Goal: Transaction & Acquisition: Purchase product/service

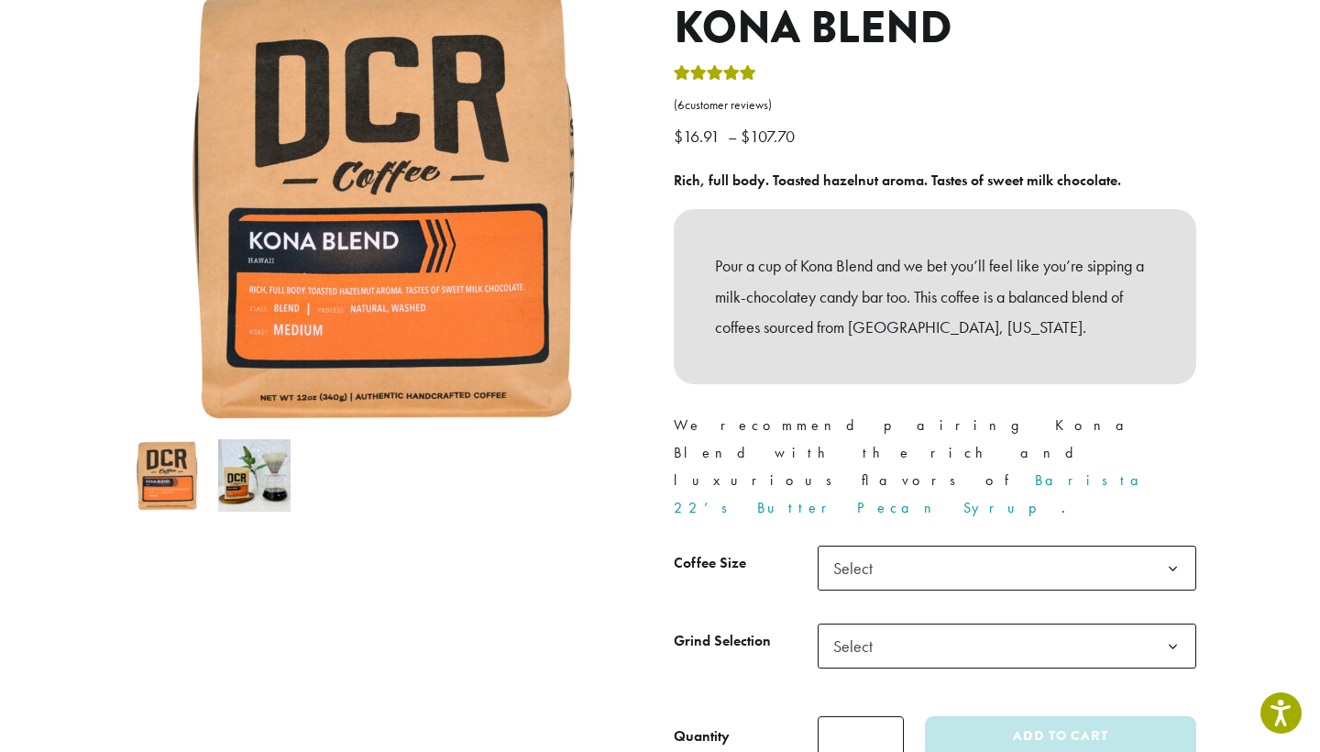
scroll to position [266, 0]
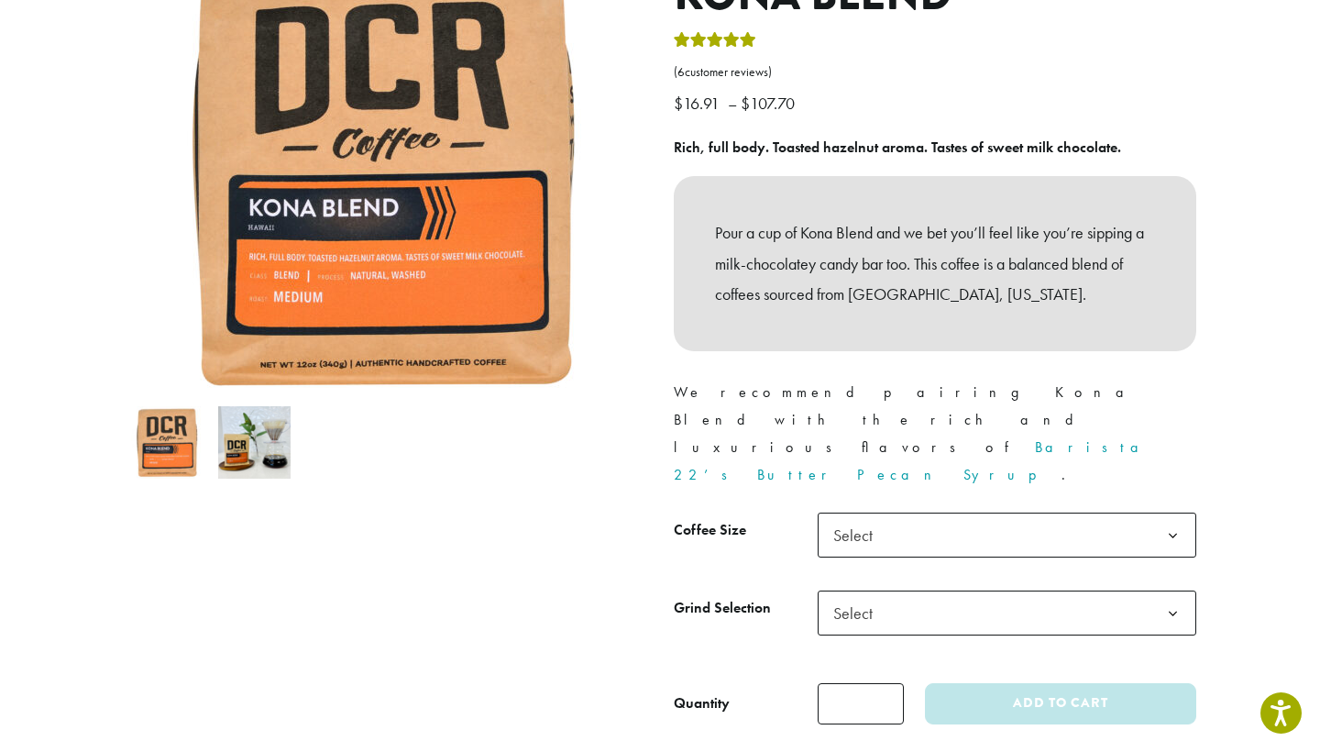
click at [852, 517] on span "Select" at bounding box center [858, 535] width 65 height 36
click at [862, 595] on span "Select" at bounding box center [858, 613] width 65 height 36
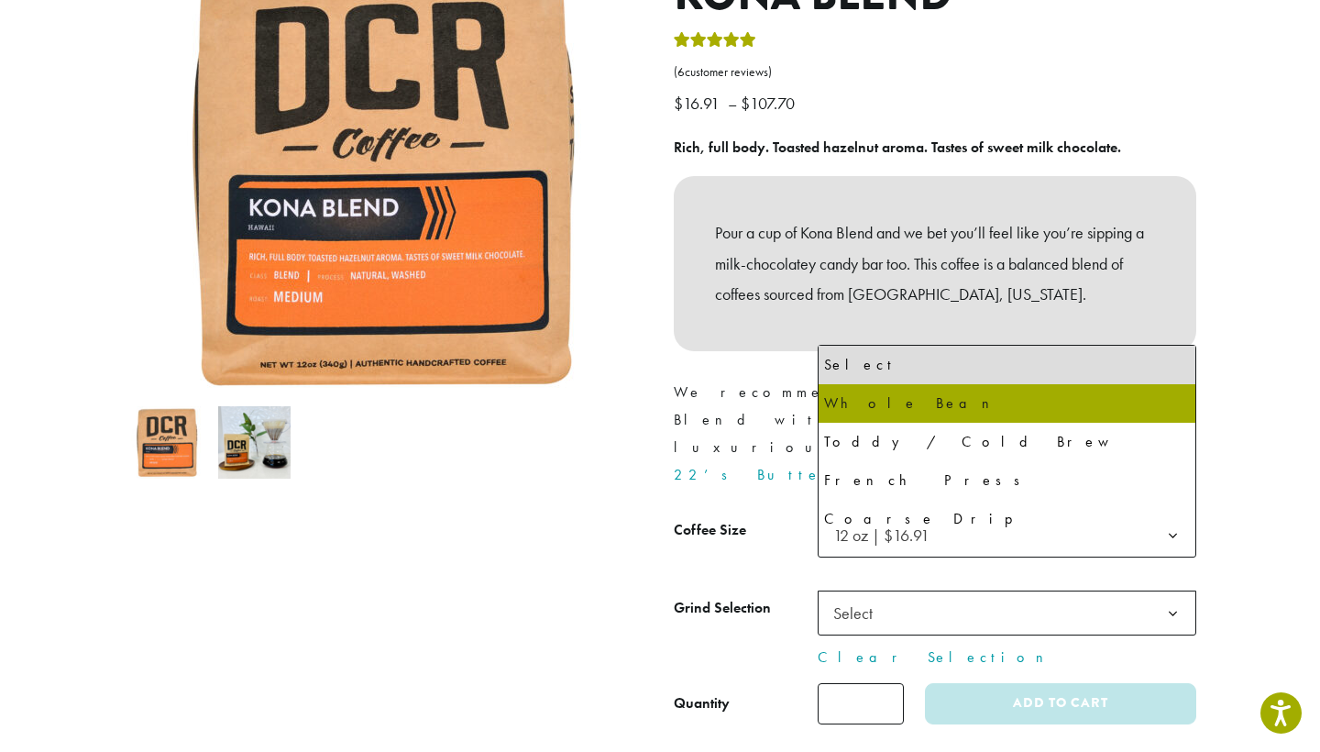
select select "*********"
select select "**********"
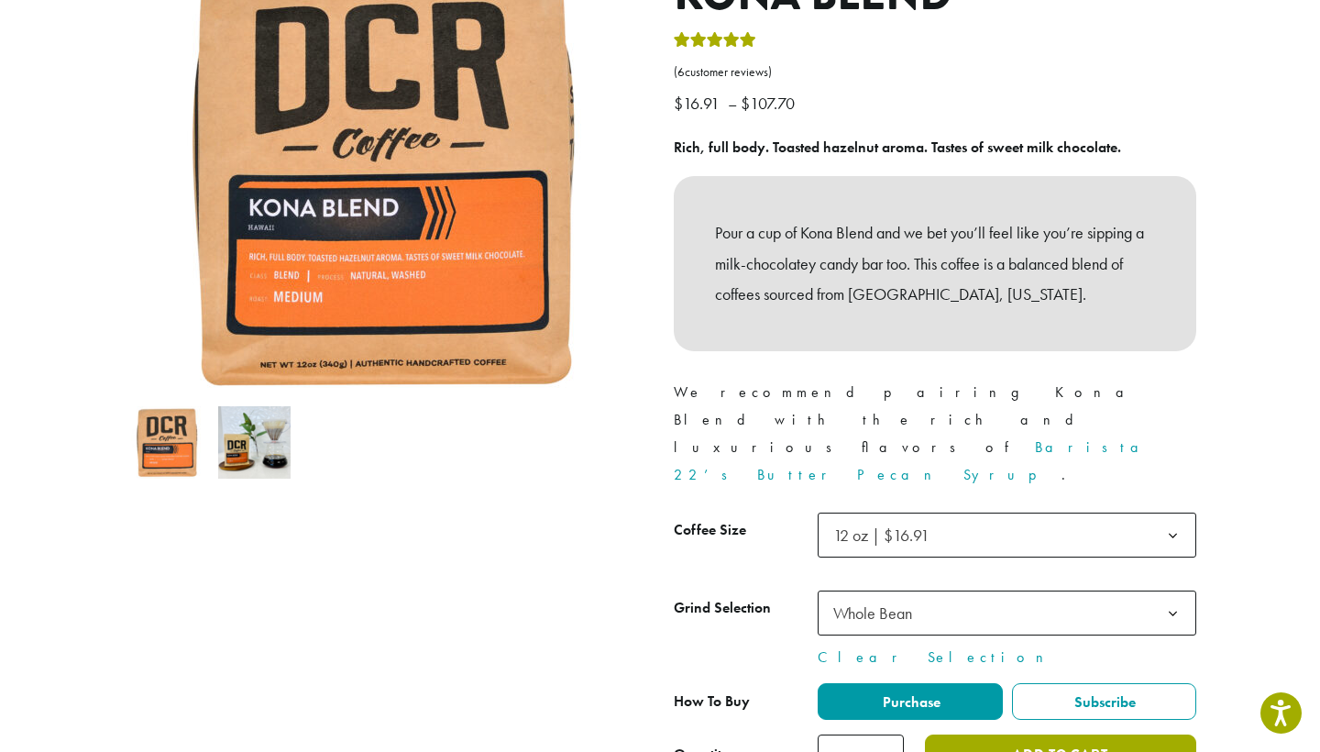
click at [1117, 734] on button "Add to cart" at bounding box center [1060, 754] width 271 height 41
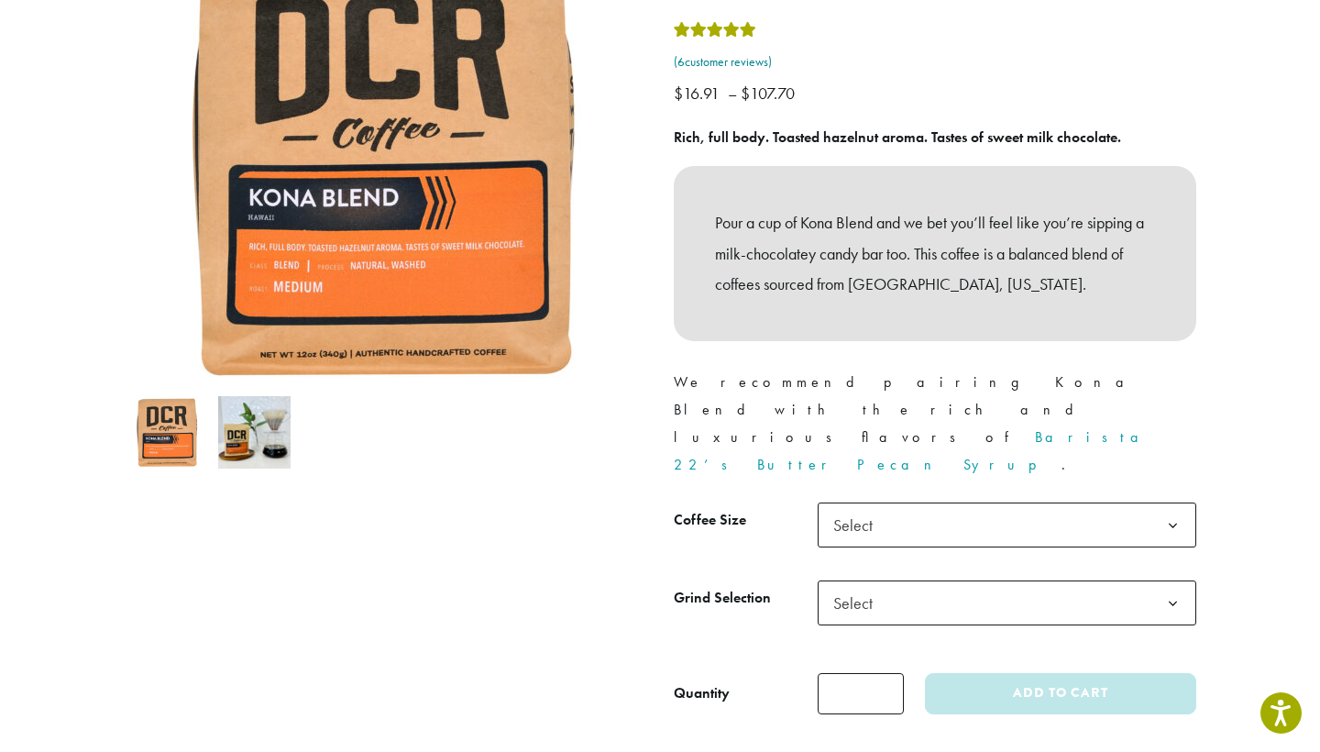
scroll to position [294, 0]
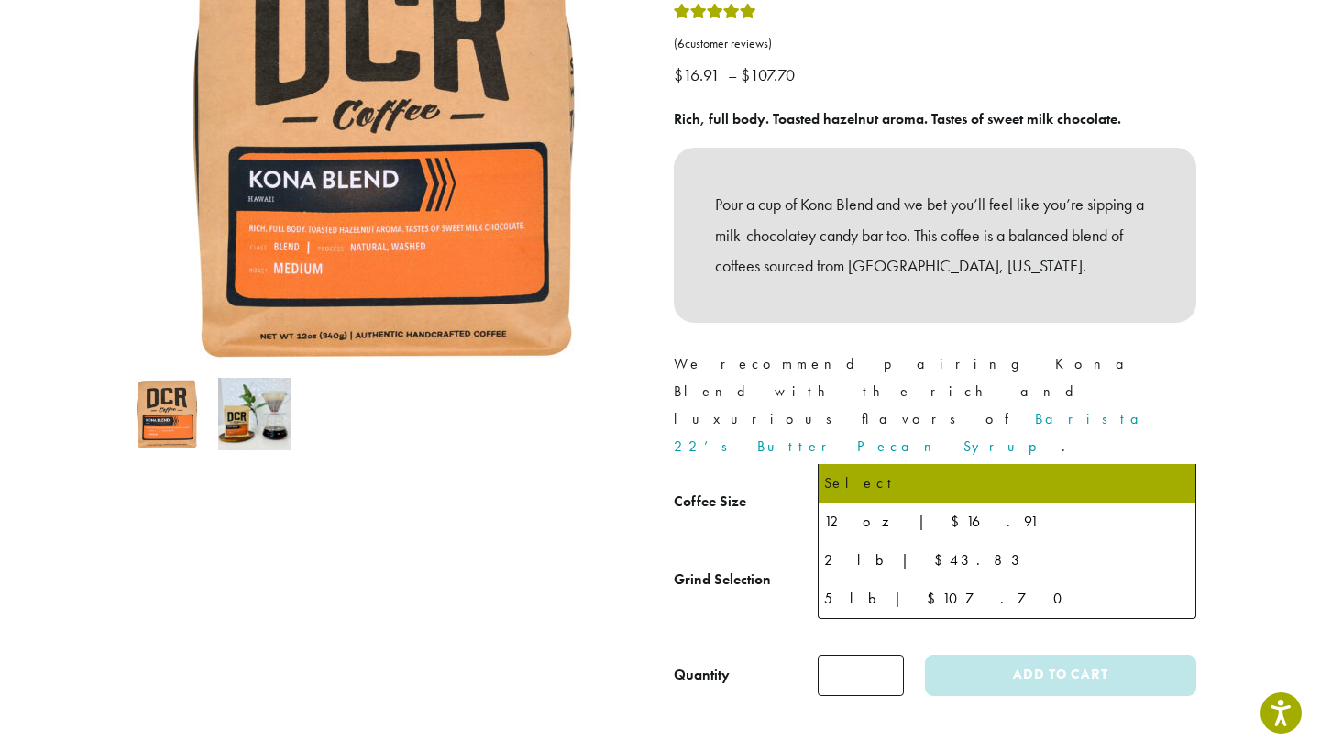
click at [881, 489] on span "Select" at bounding box center [858, 507] width 65 height 36
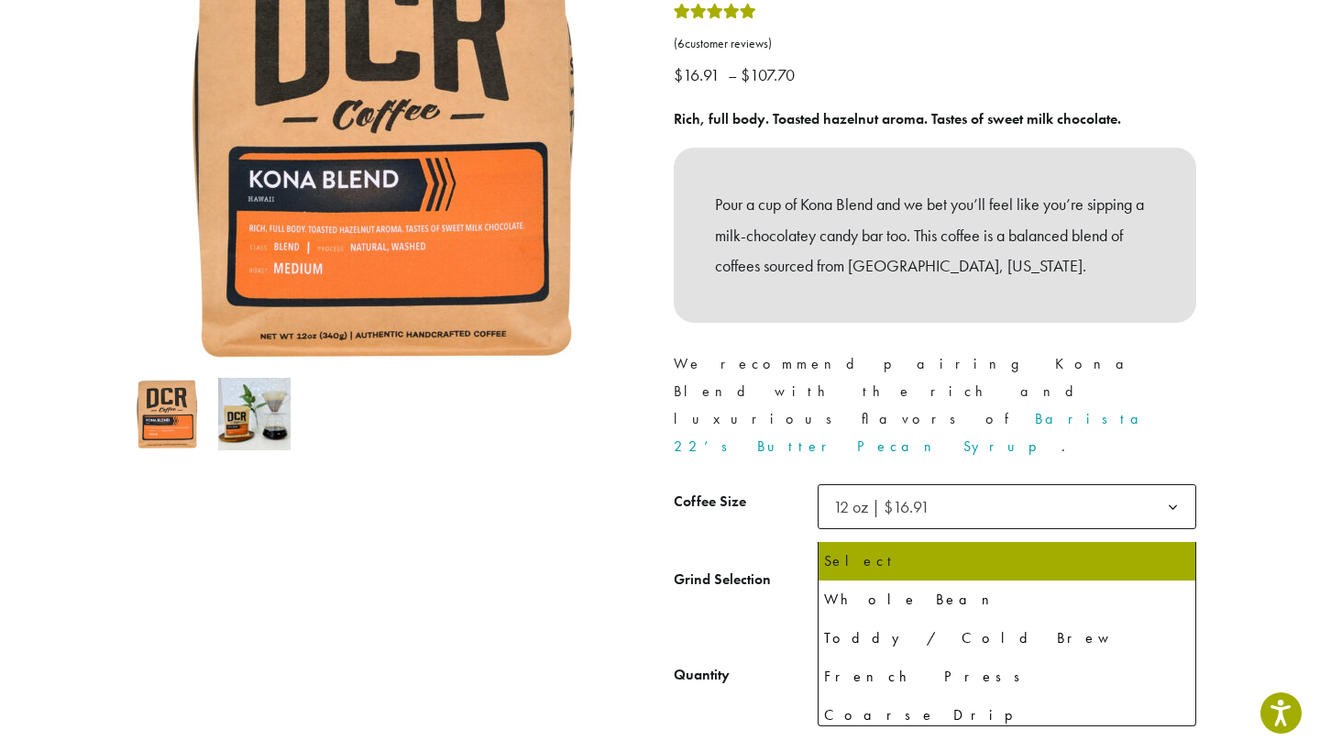
click at [876, 566] on span "Select" at bounding box center [858, 584] width 65 height 36
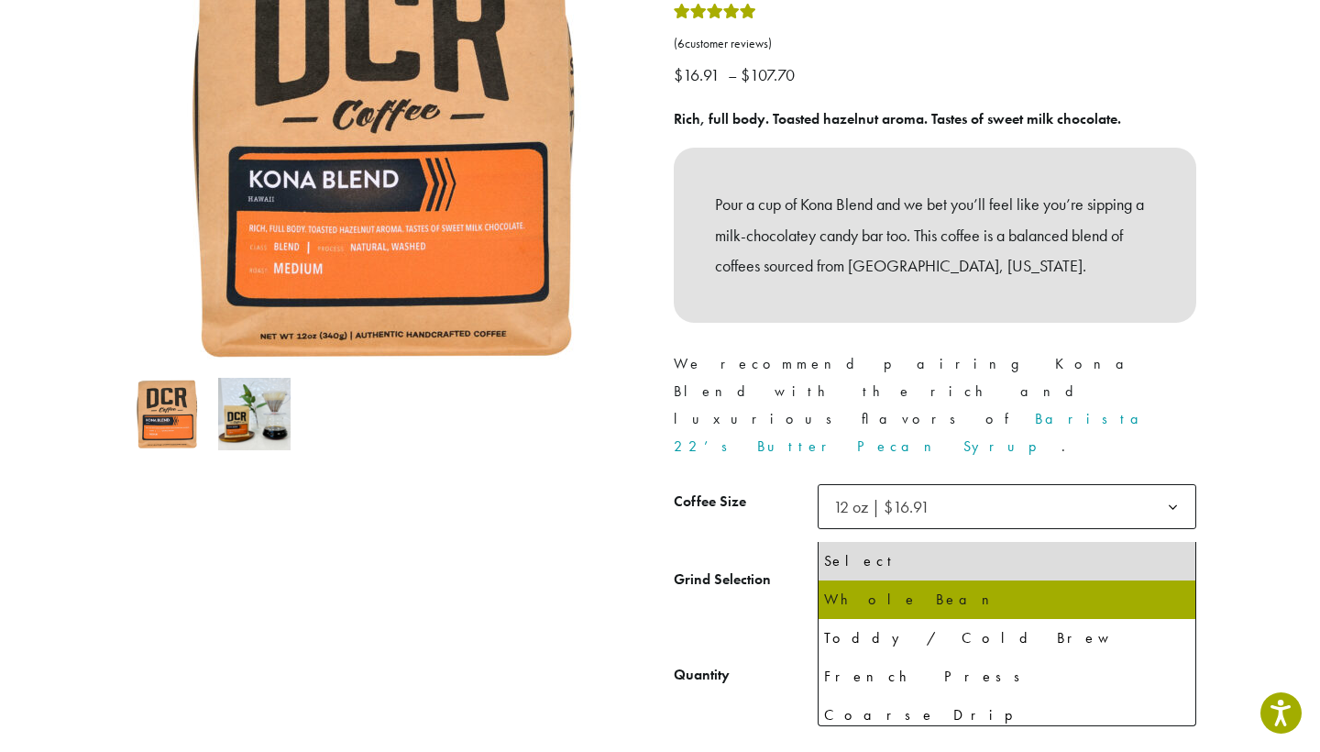
select select "*********"
select select "**********"
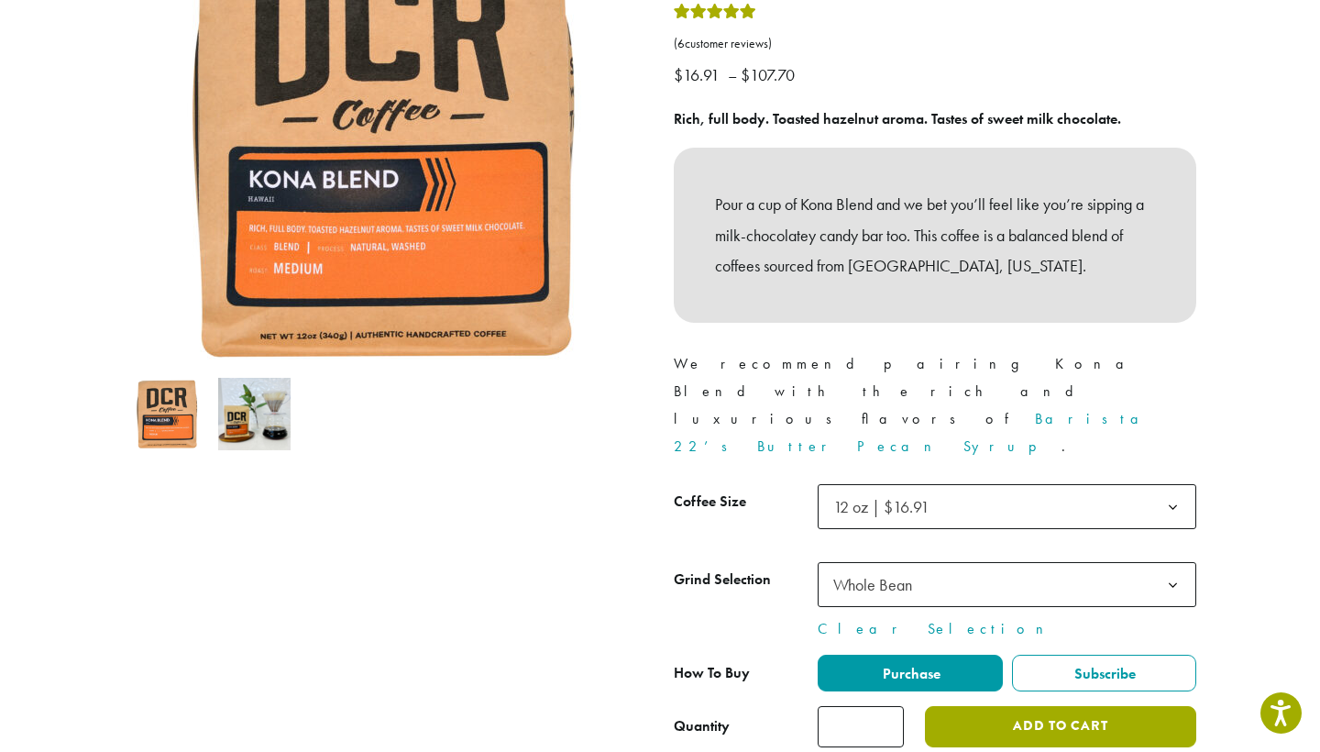
click at [1026, 706] on button "Add to cart" at bounding box center [1060, 726] width 271 height 41
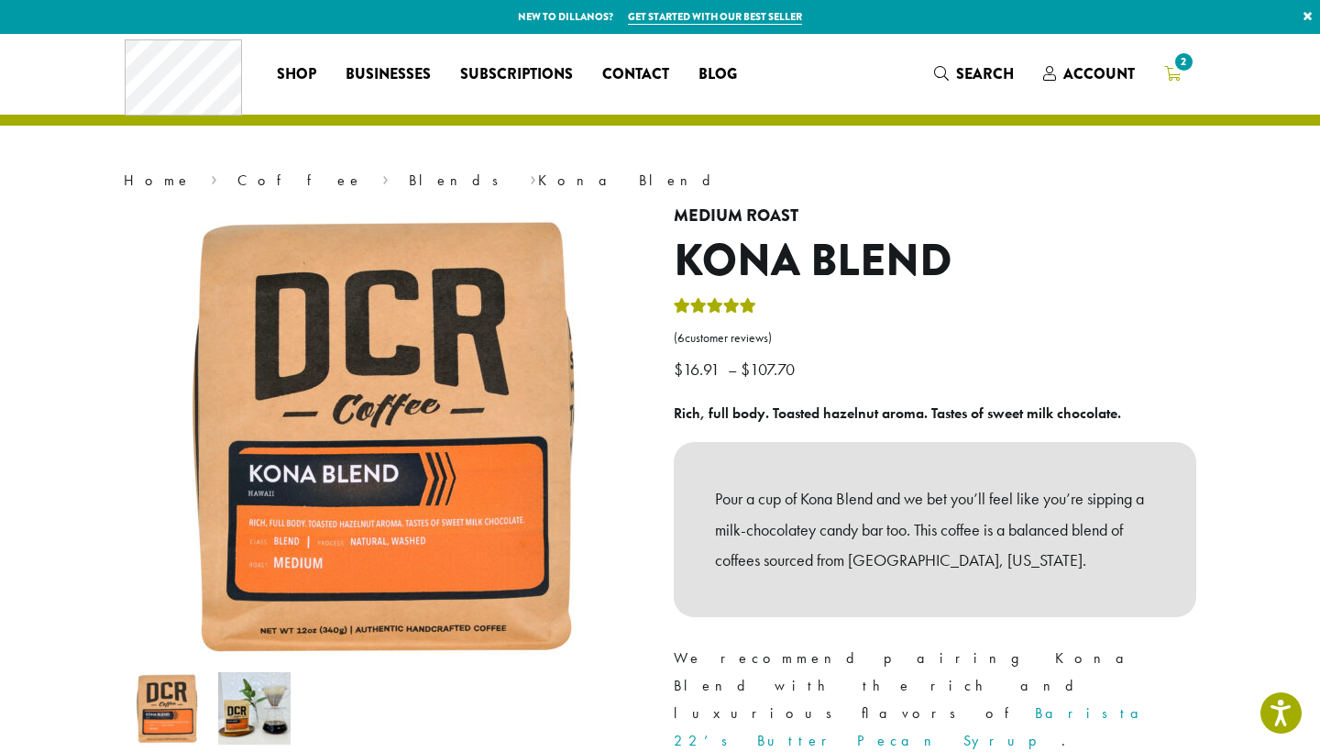
click at [1176, 74] on icon "2" at bounding box center [1172, 73] width 16 height 15
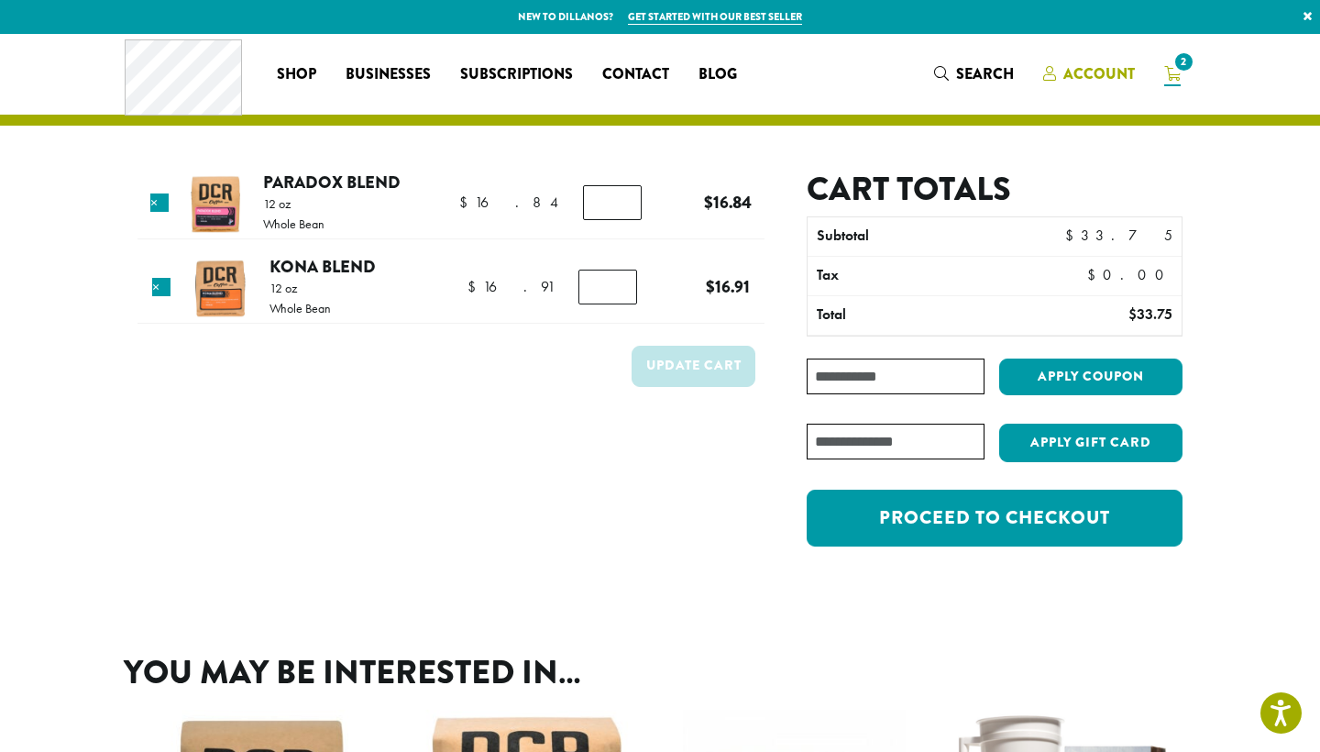
click at [1095, 74] on span "Account" at bounding box center [1098, 73] width 71 height 21
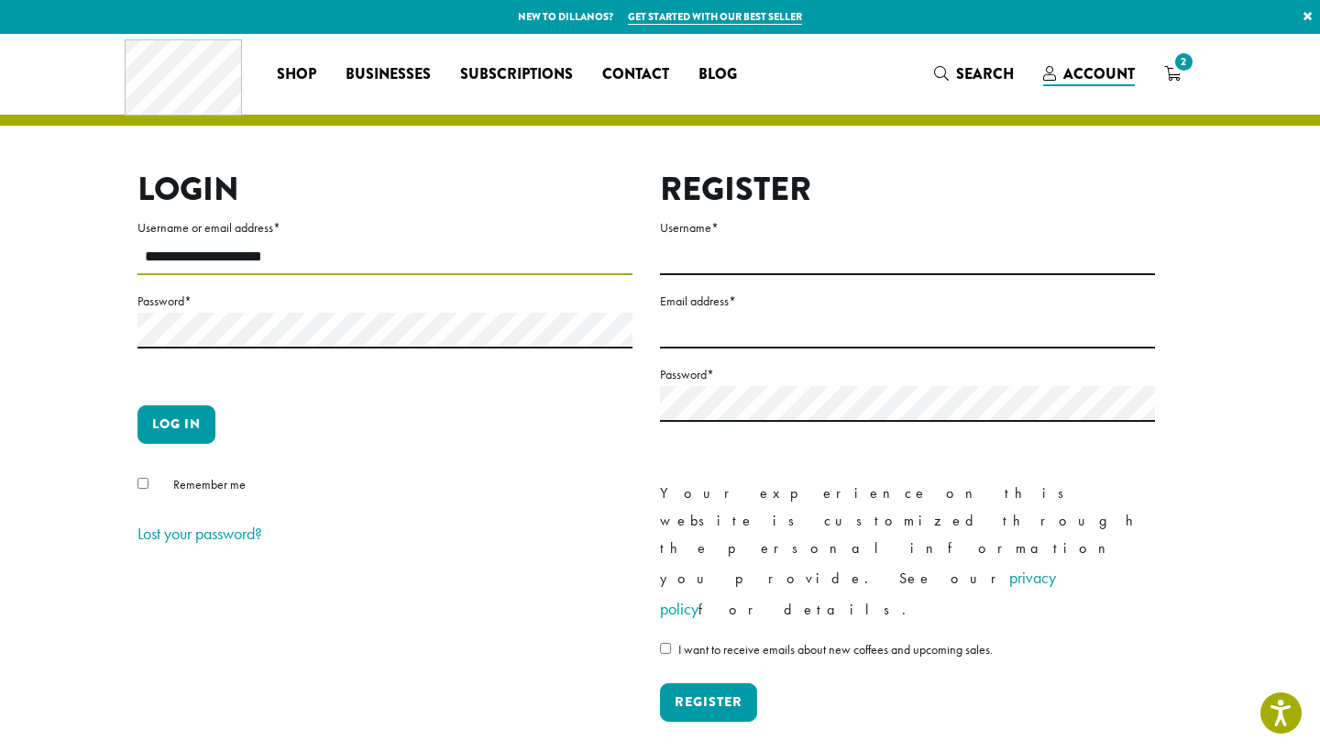
type input "**********"
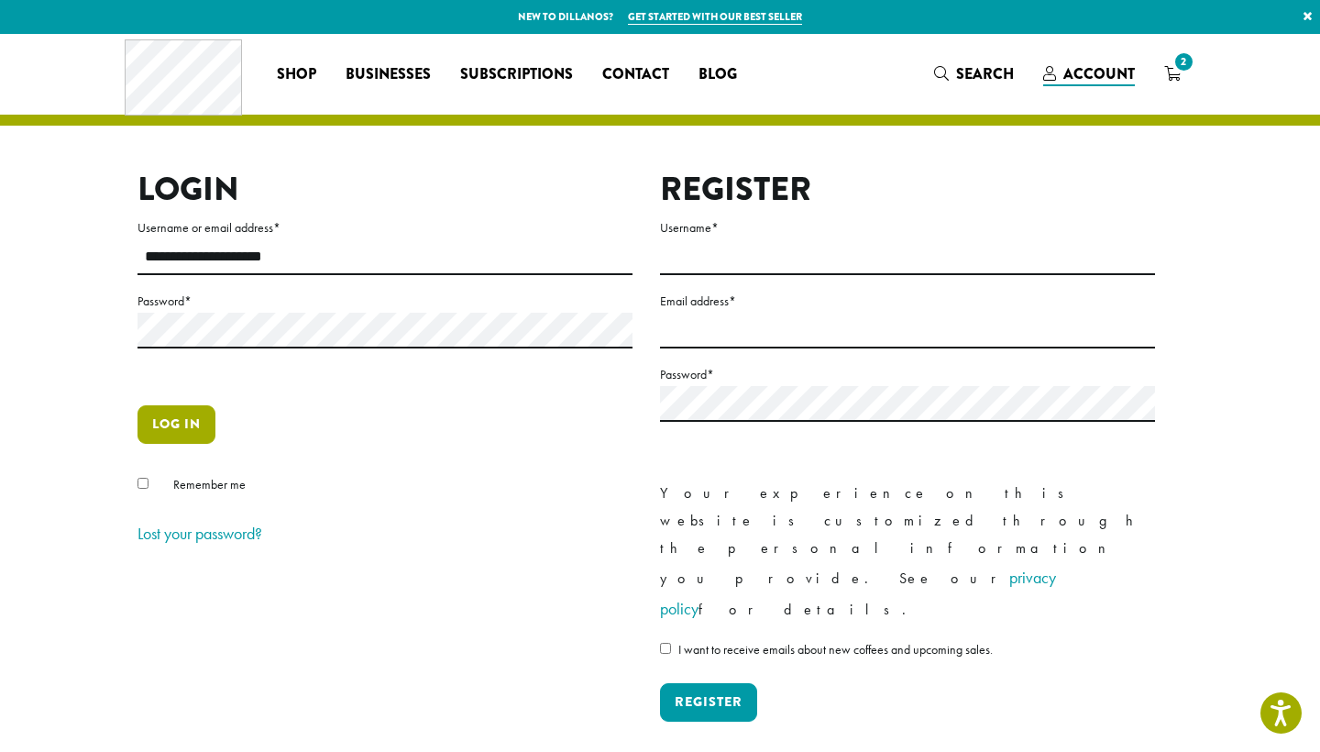
click at [191, 412] on button "Log in" at bounding box center [176, 424] width 78 height 38
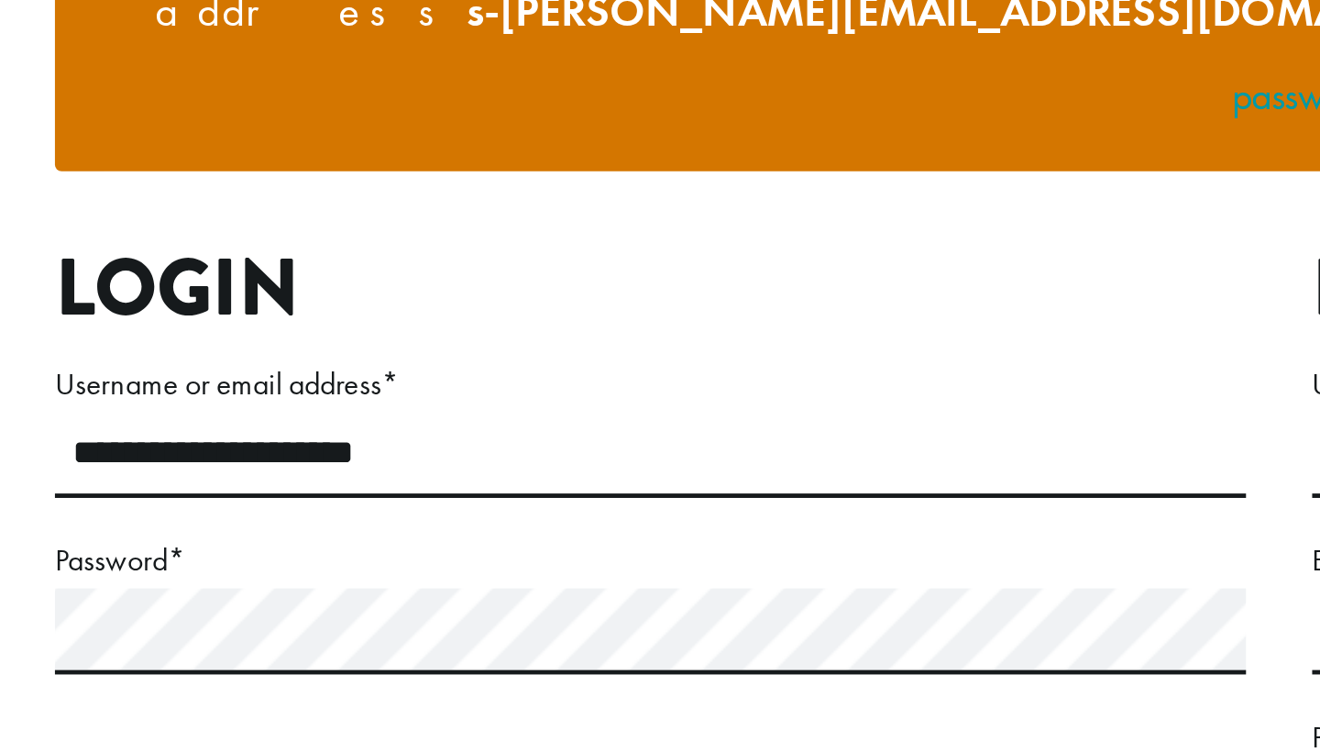
click at [137, 595] on button "Log in" at bounding box center [176, 614] width 78 height 38
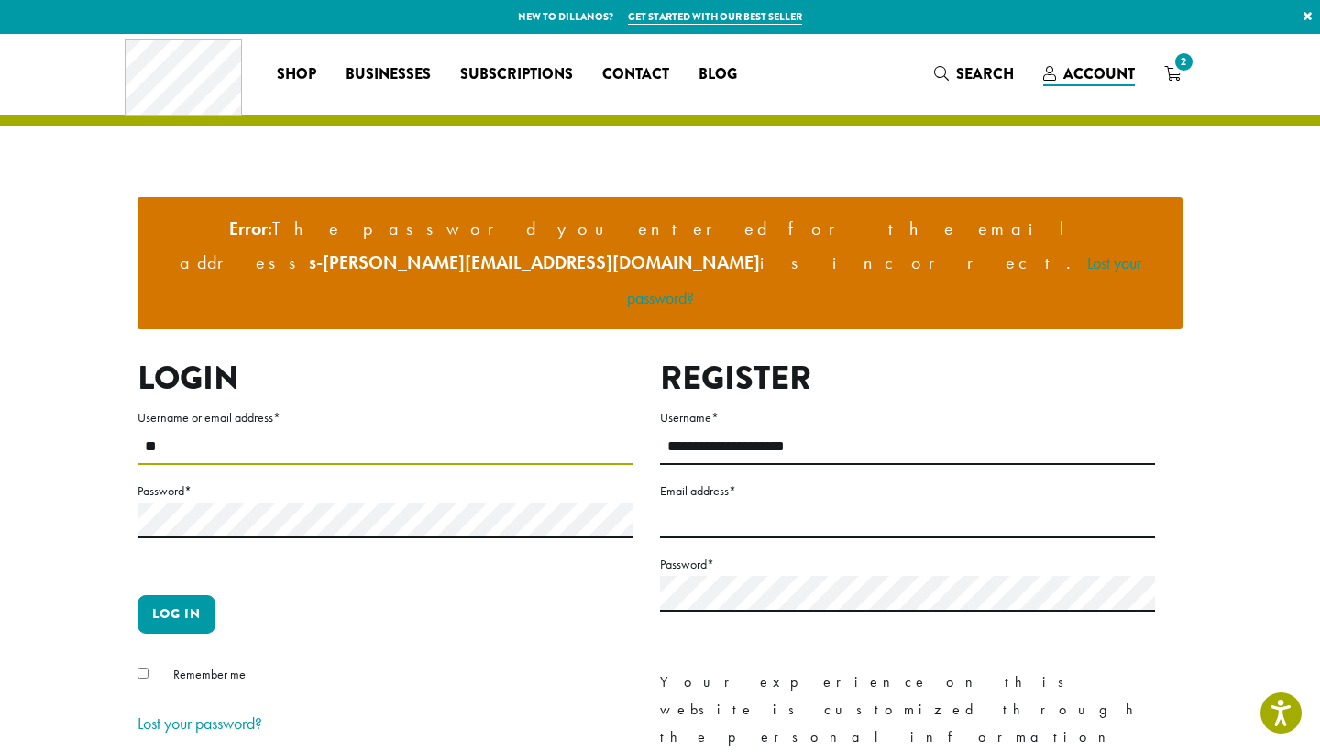
type input "*"
type input "**********"
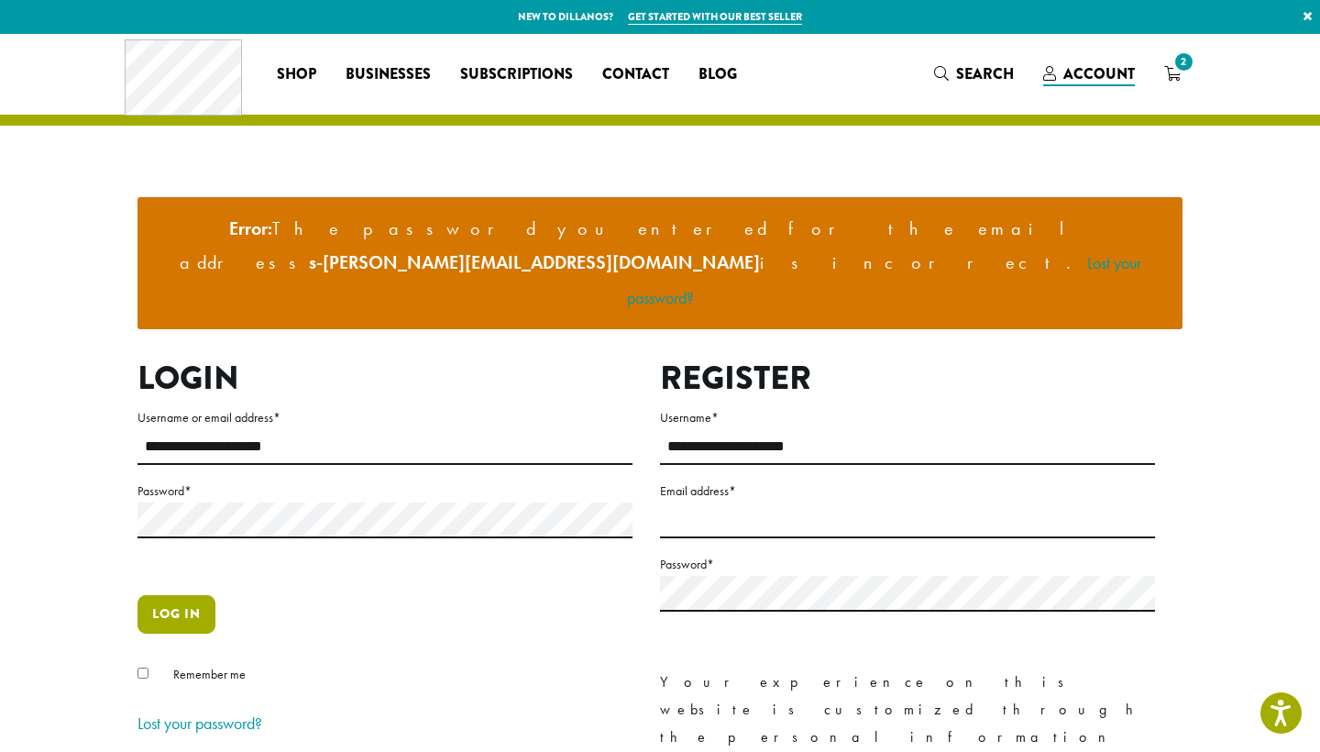
click at [187, 595] on button "Log in" at bounding box center [176, 614] width 78 height 38
click at [191, 712] on link "Lost your password?" at bounding box center [199, 722] width 125 height 21
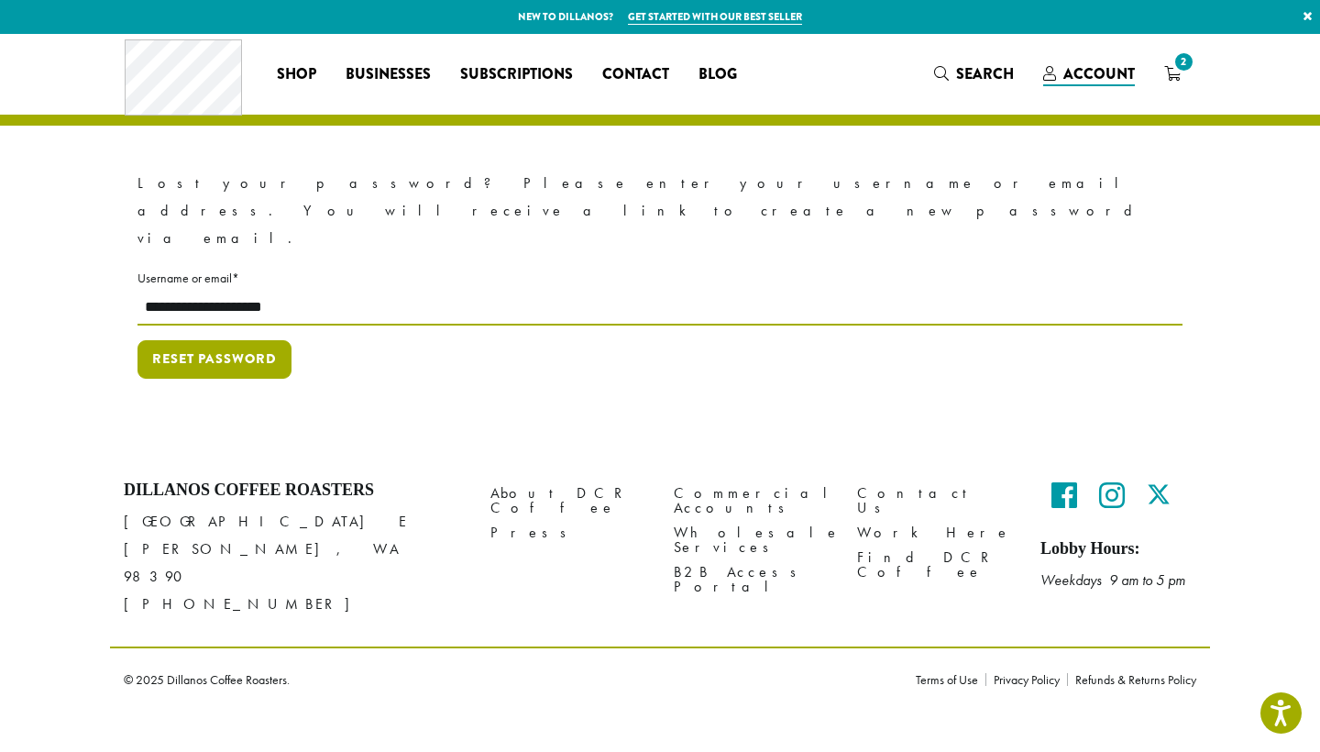
type input "**********"
click at [209, 340] on button "Reset password" at bounding box center [214, 359] width 154 height 38
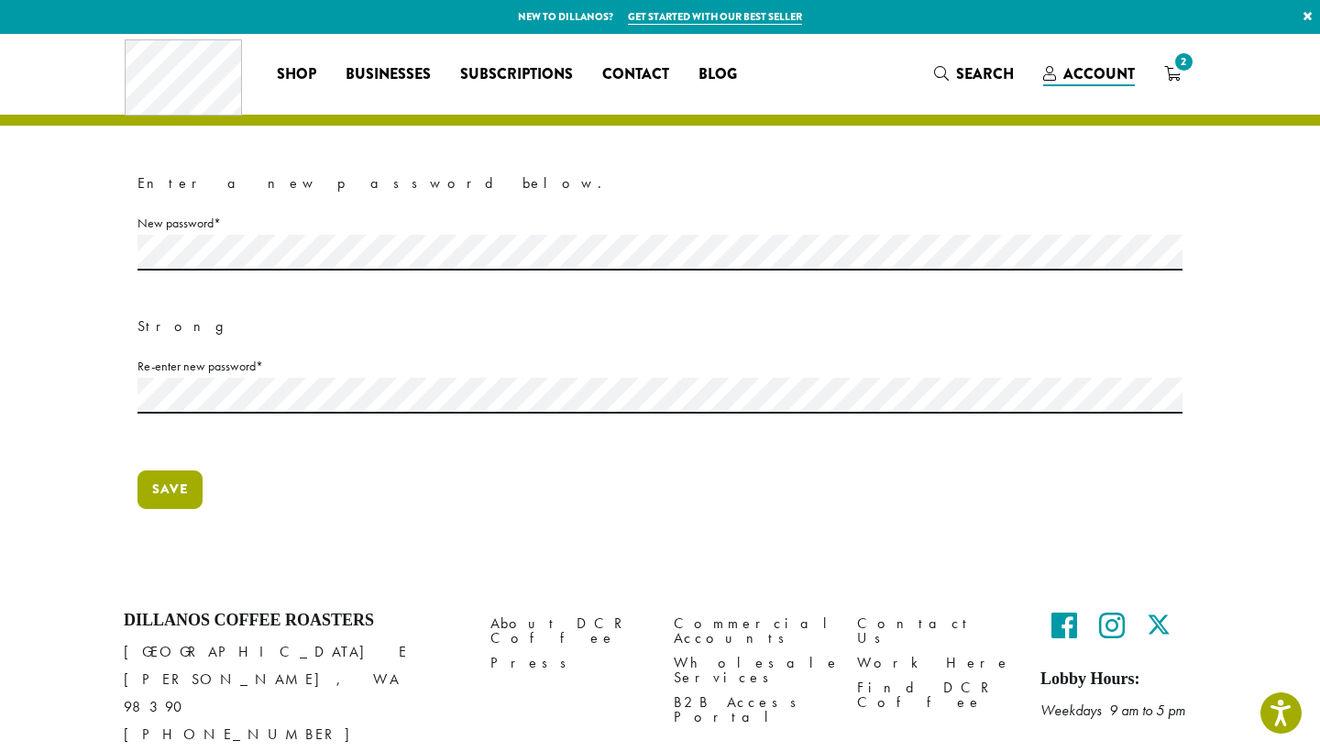
click at [162, 489] on button "Save" at bounding box center [169, 489] width 65 height 38
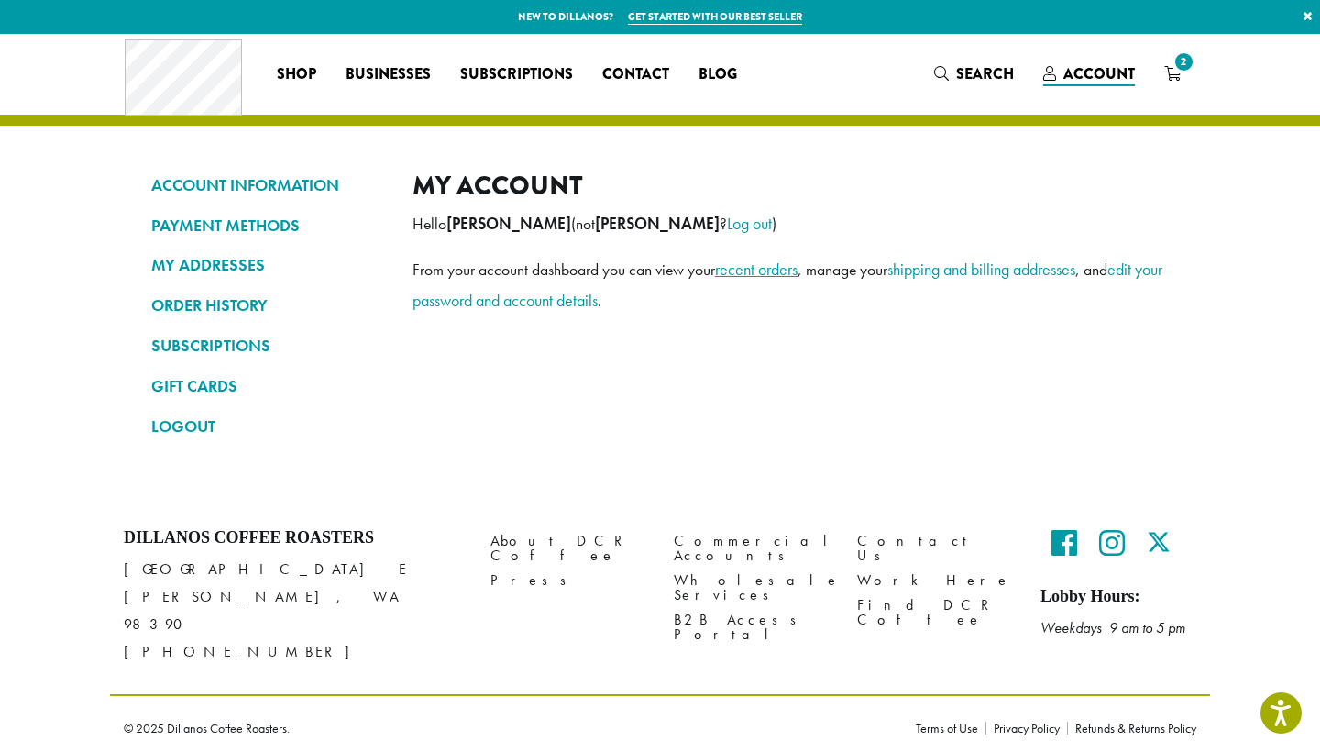
click at [758, 269] on link "recent orders" at bounding box center [756, 268] width 82 height 21
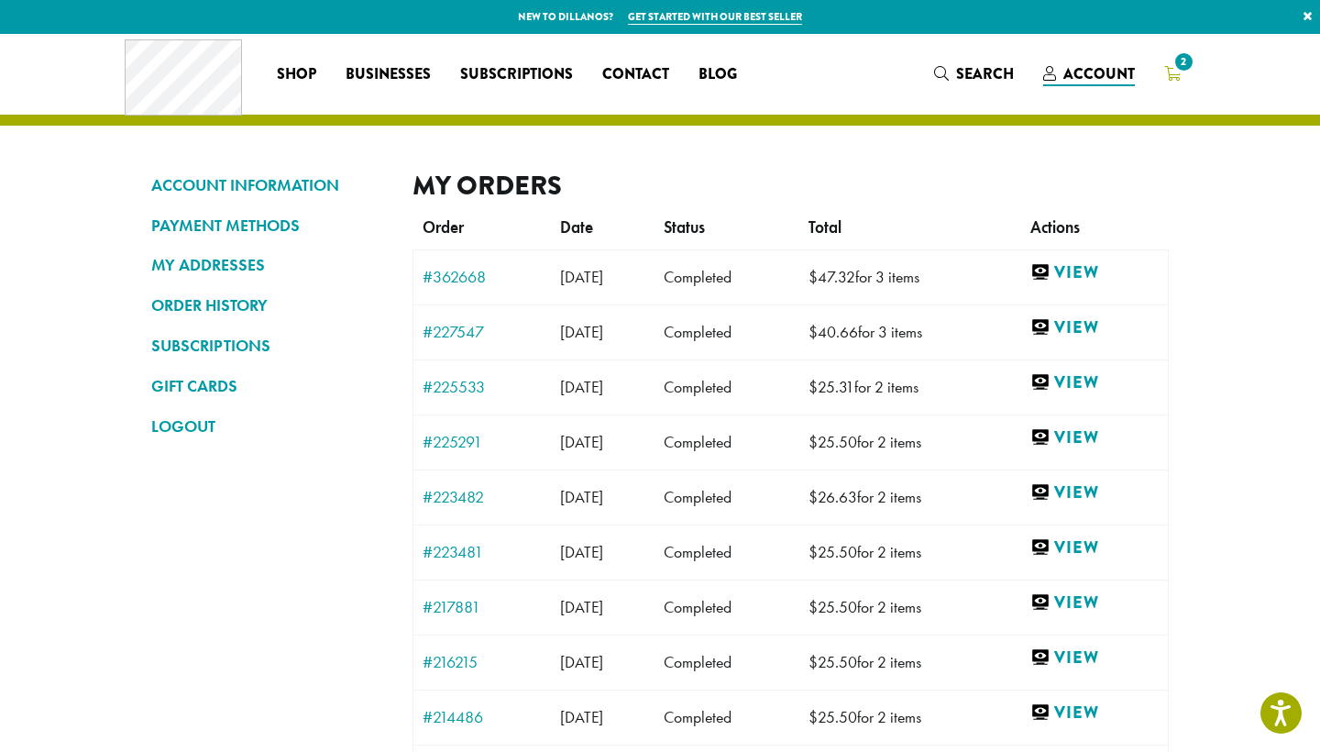
click at [1183, 65] on span "2" at bounding box center [1183, 61] width 25 height 25
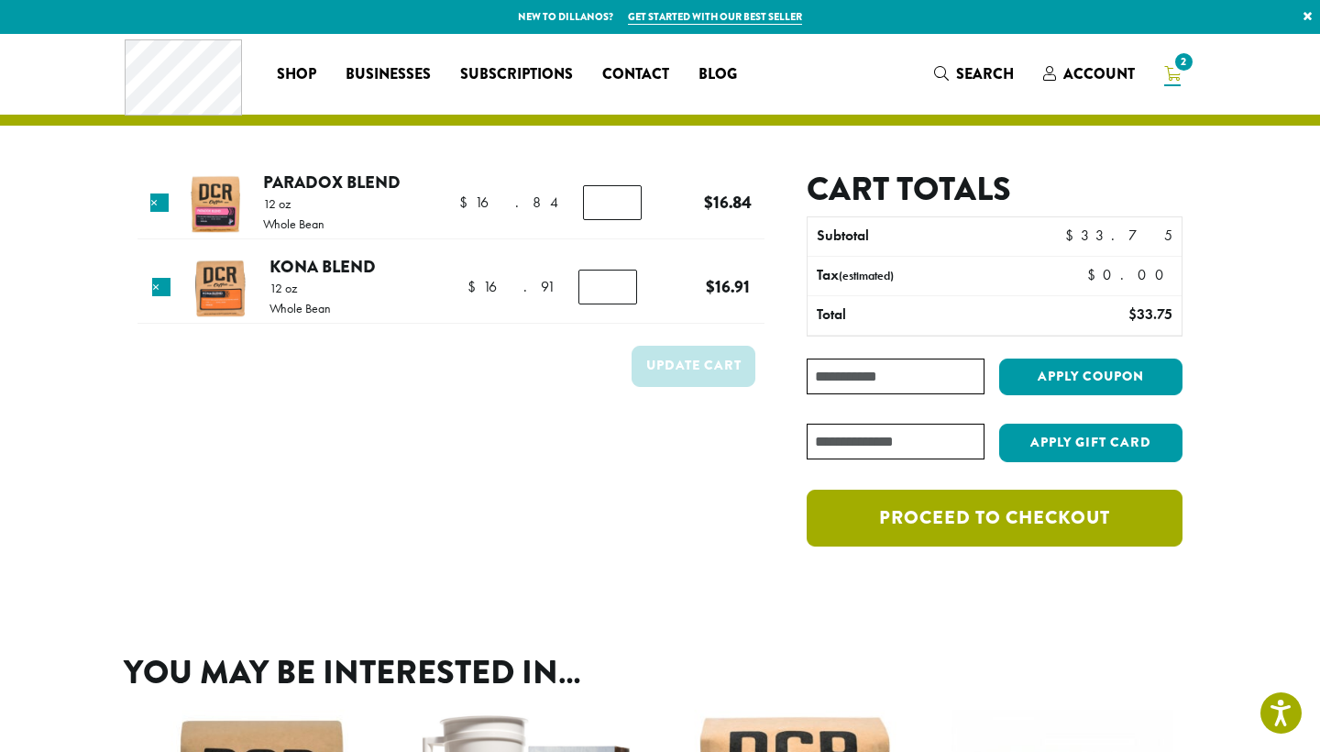
click at [1051, 508] on link "Proceed to checkout" at bounding box center [995, 517] width 376 height 57
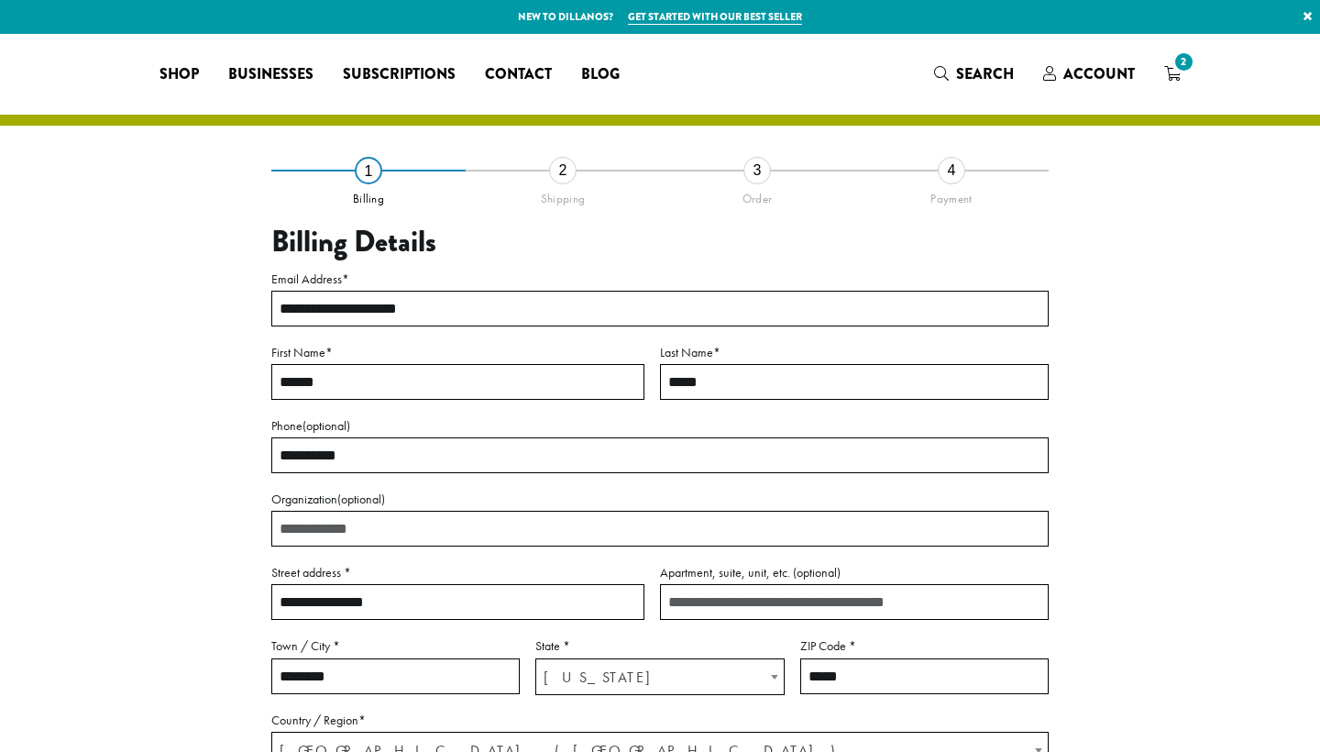
select select "**"
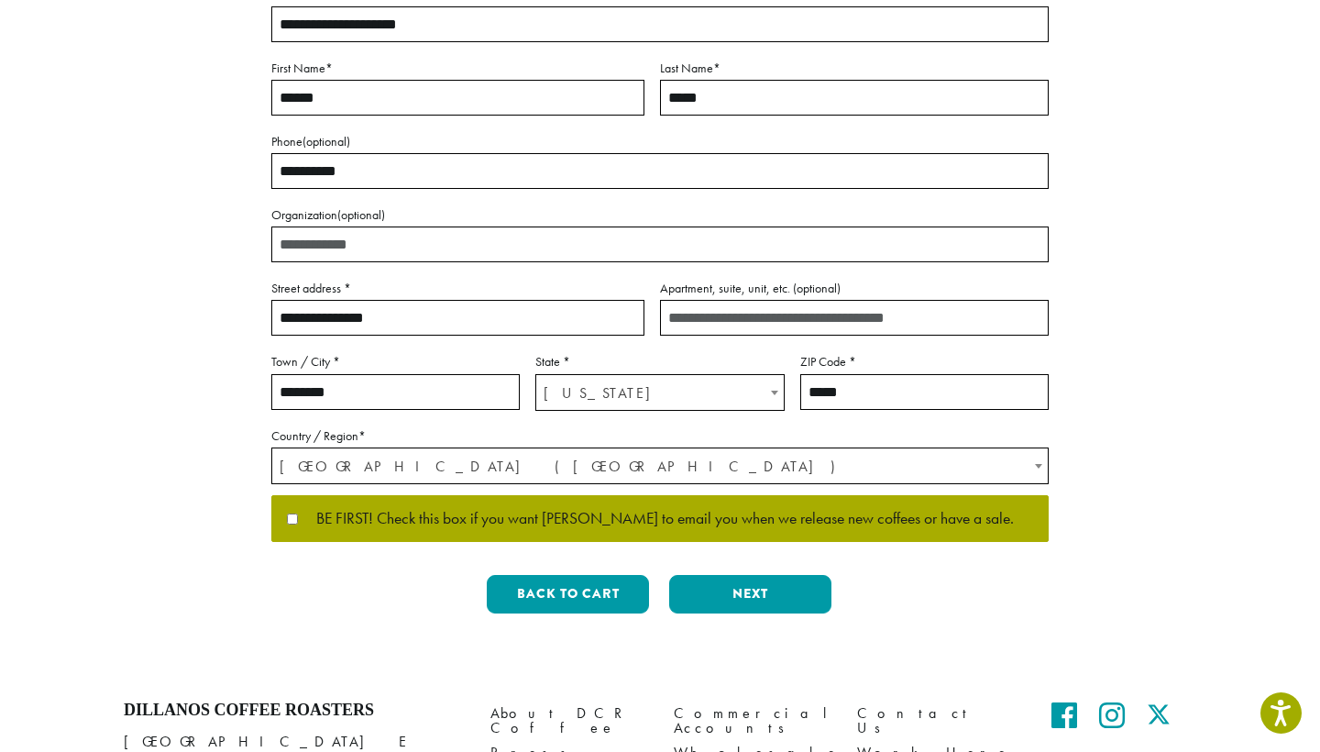
scroll to position [286, 0]
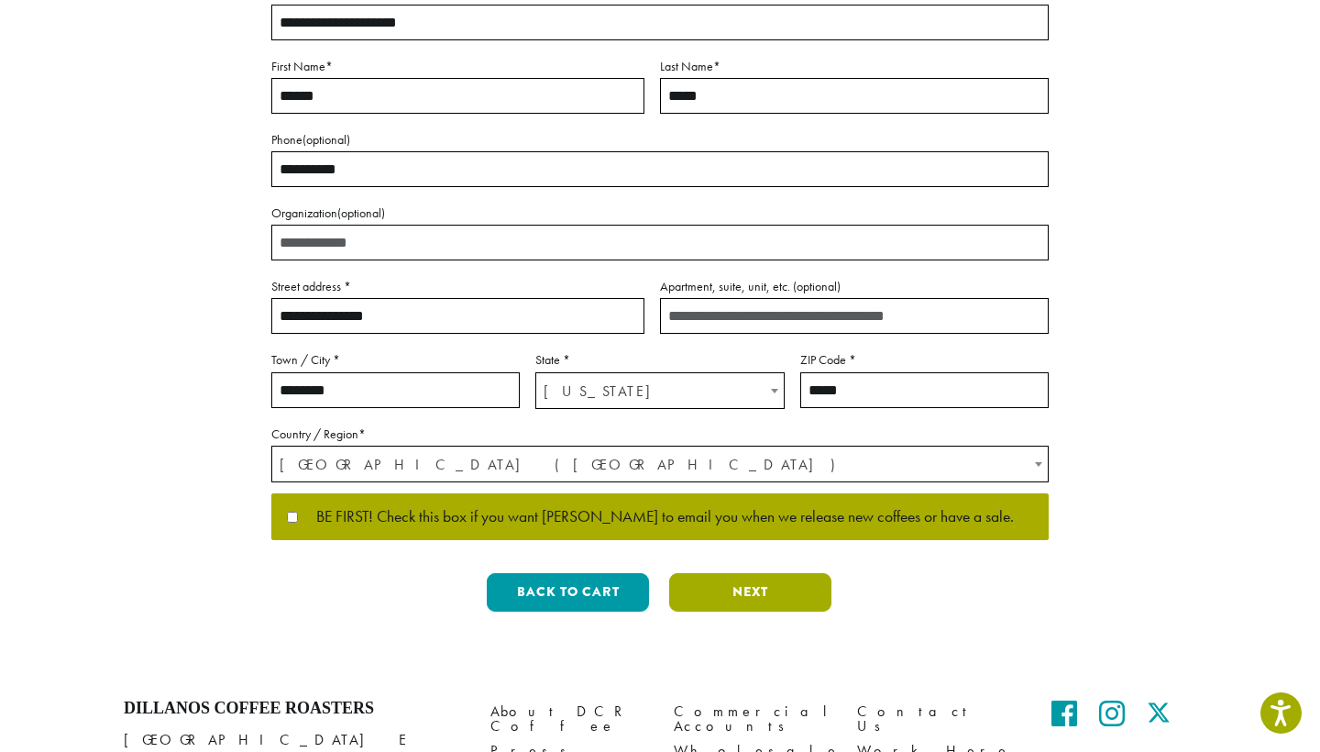
click at [743, 590] on button "Next" at bounding box center [750, 592] width 162 height 38
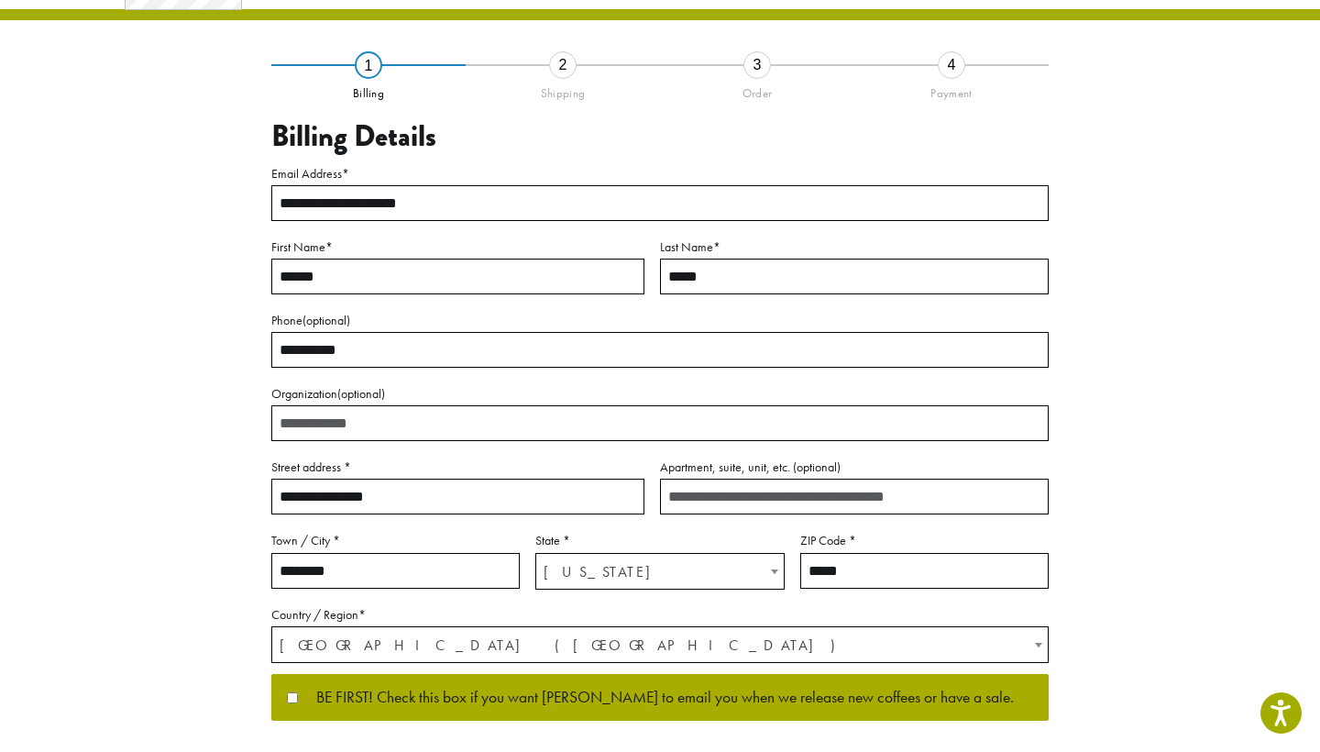
scroll to position [21, 0]
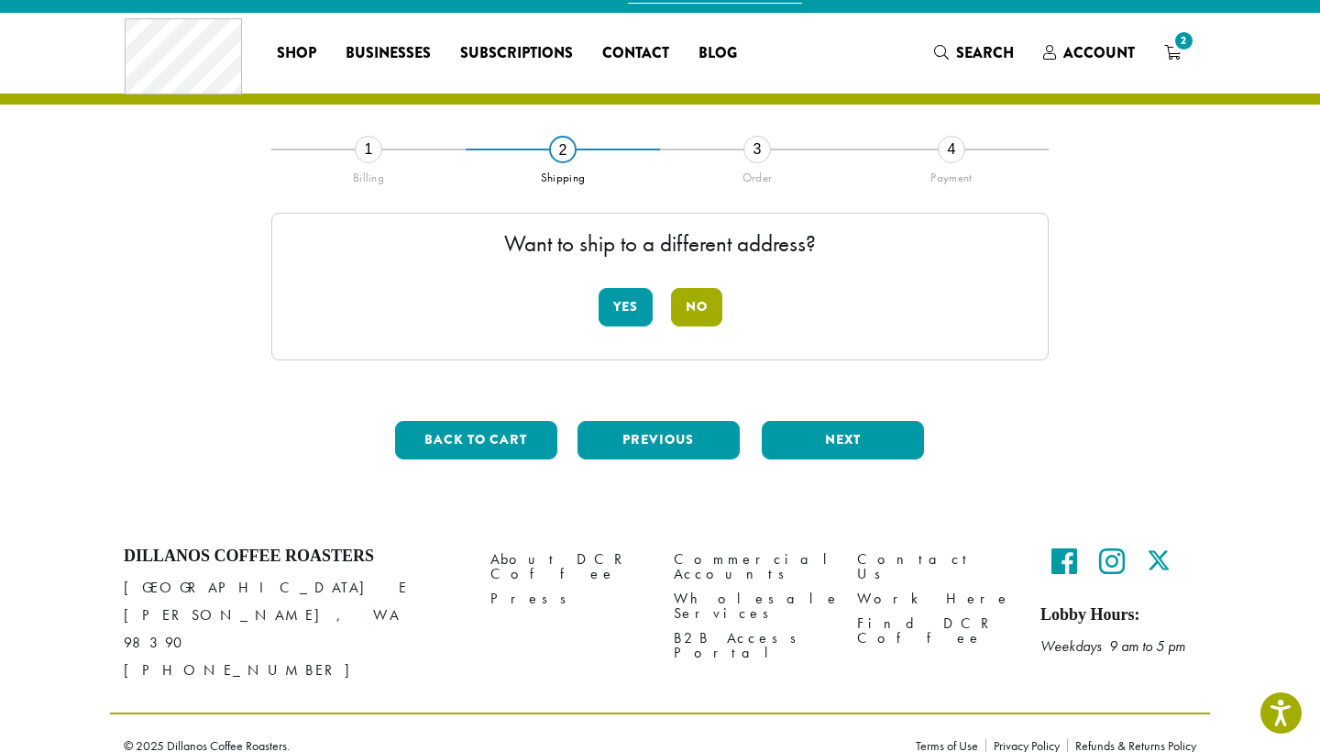
click at [708, 322] on button "No" at bounding box center [696, 307] width 51 height 38
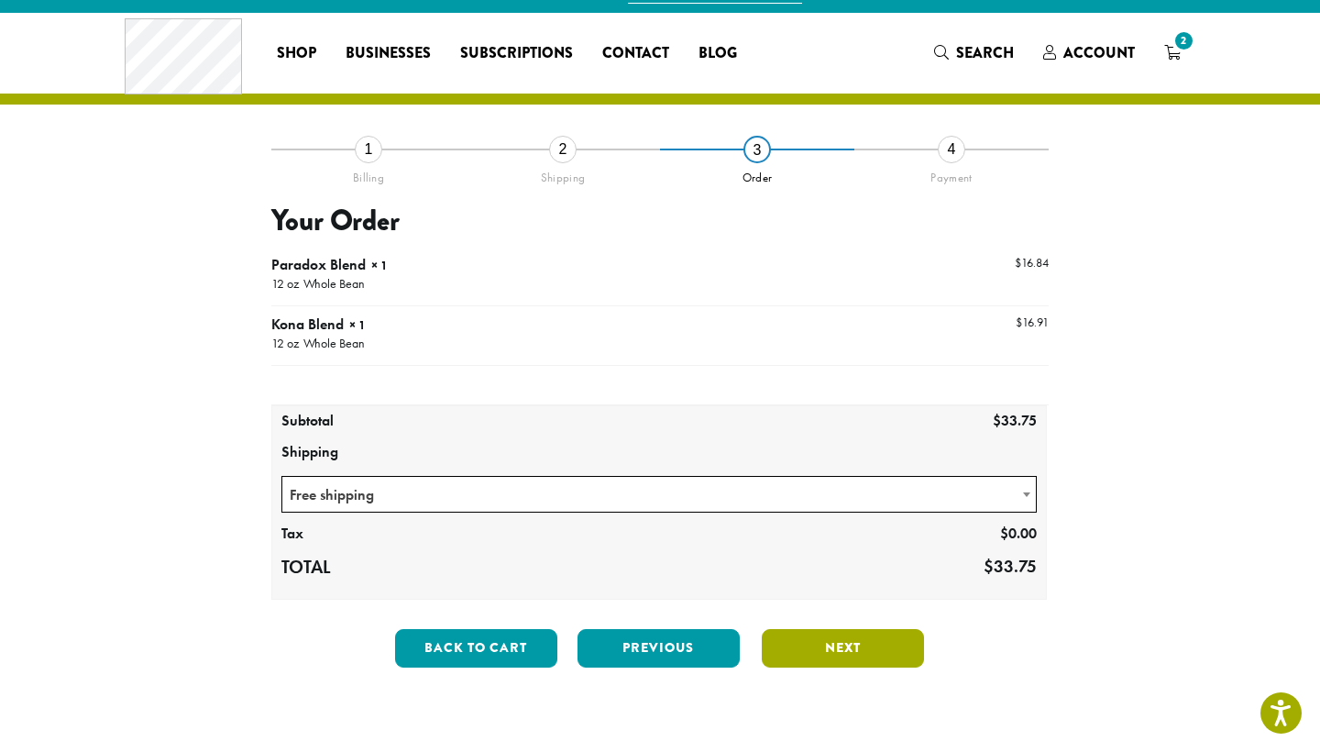
click at [832, 643] on button "Next" at bounding box center [843, 648] width 162 height 38
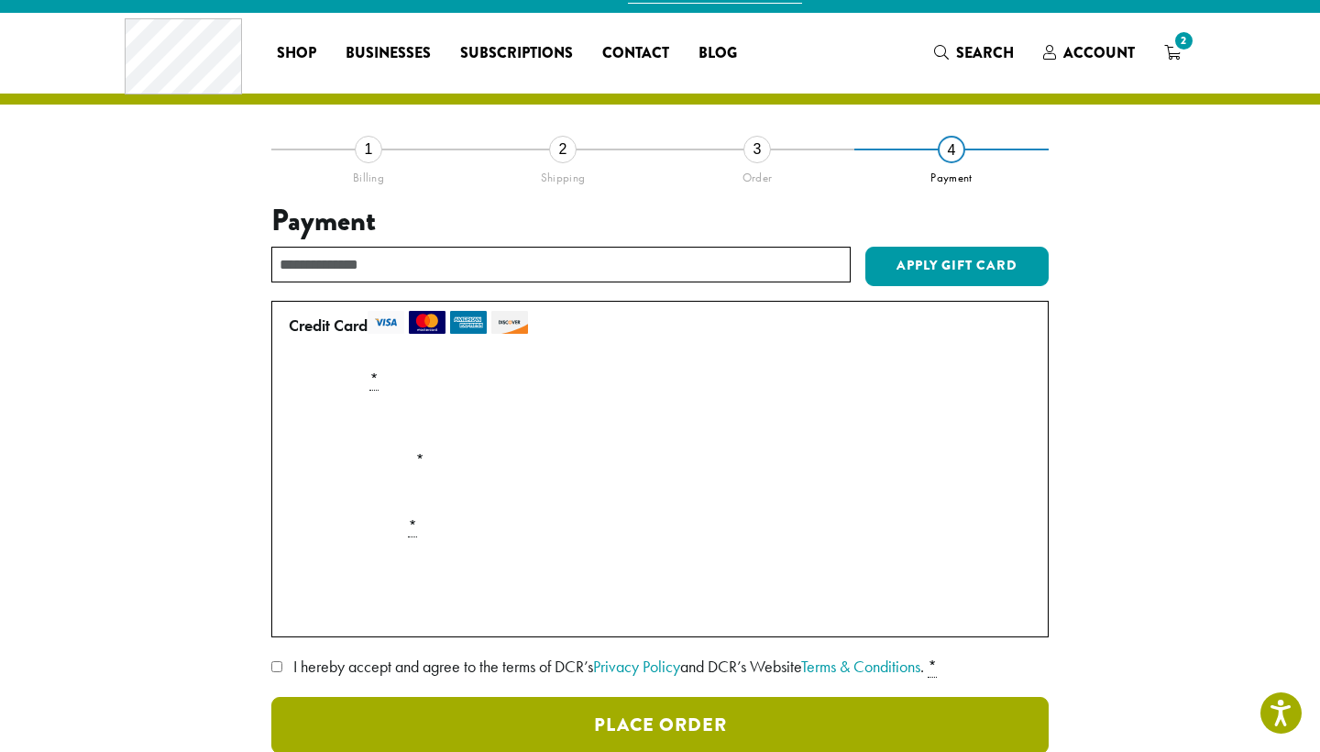
click at [663, 729] on button "Place Order" at bounding box center [659, 725] width 777 height 57
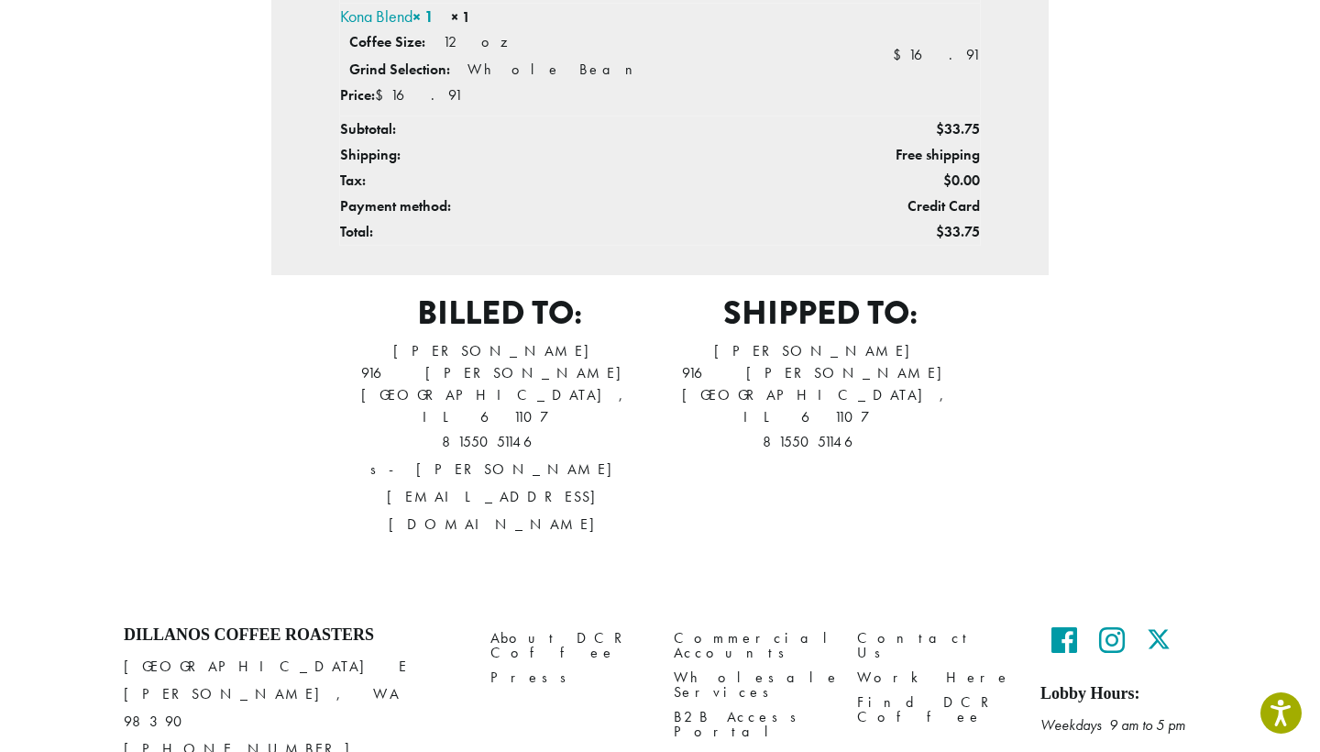
scroll to position [689, 0]
drag, startPoint x: 236, startPoint y: 589, endPoint x: 126, endPoint y: 584, distance: 110.1
click at [126, 654] on p "1620 45th Street E Sumner, WA 98390 (253) 826-1807" at bounding box center [293, 709] width 339 height 110
copy p "[GEOGRAPHIC_DATA] E"
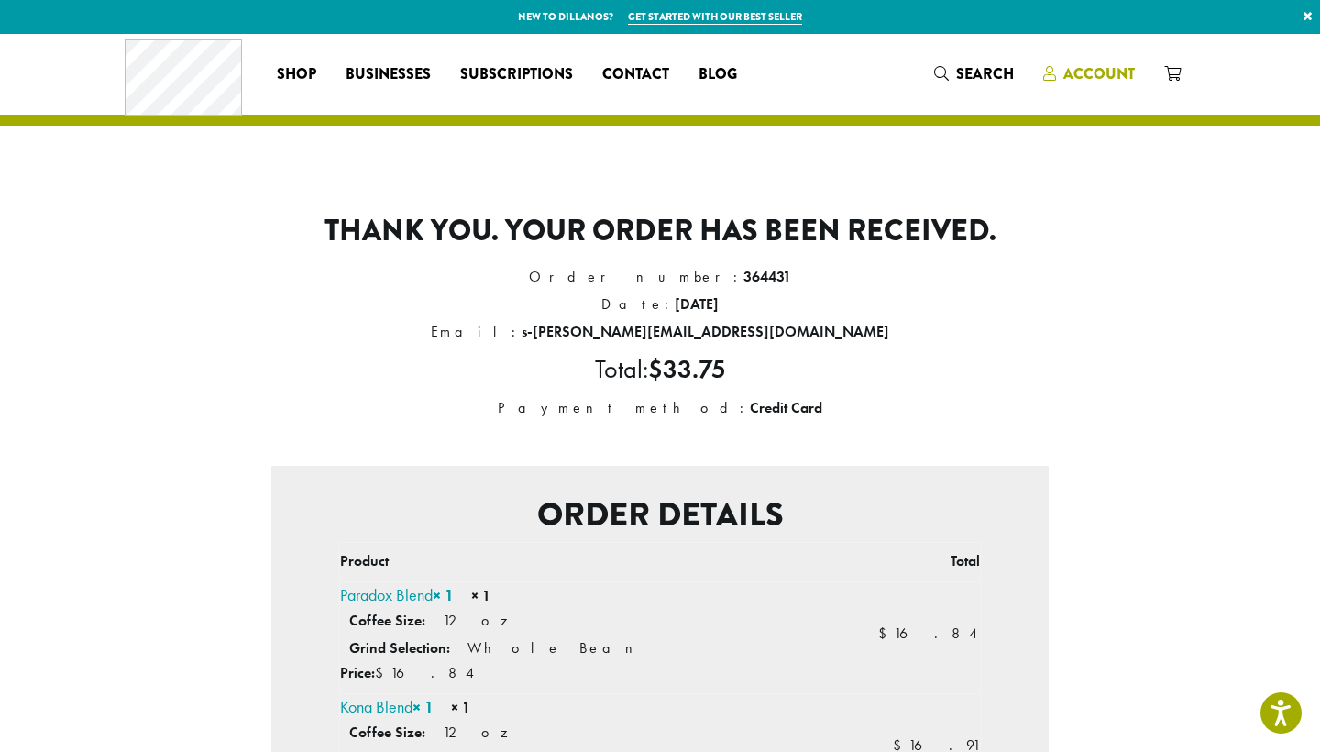
scroll to position [0, 0]
click at [1098, 69] on span "Account" at bounding box center [1098, 73] width 71 height 21
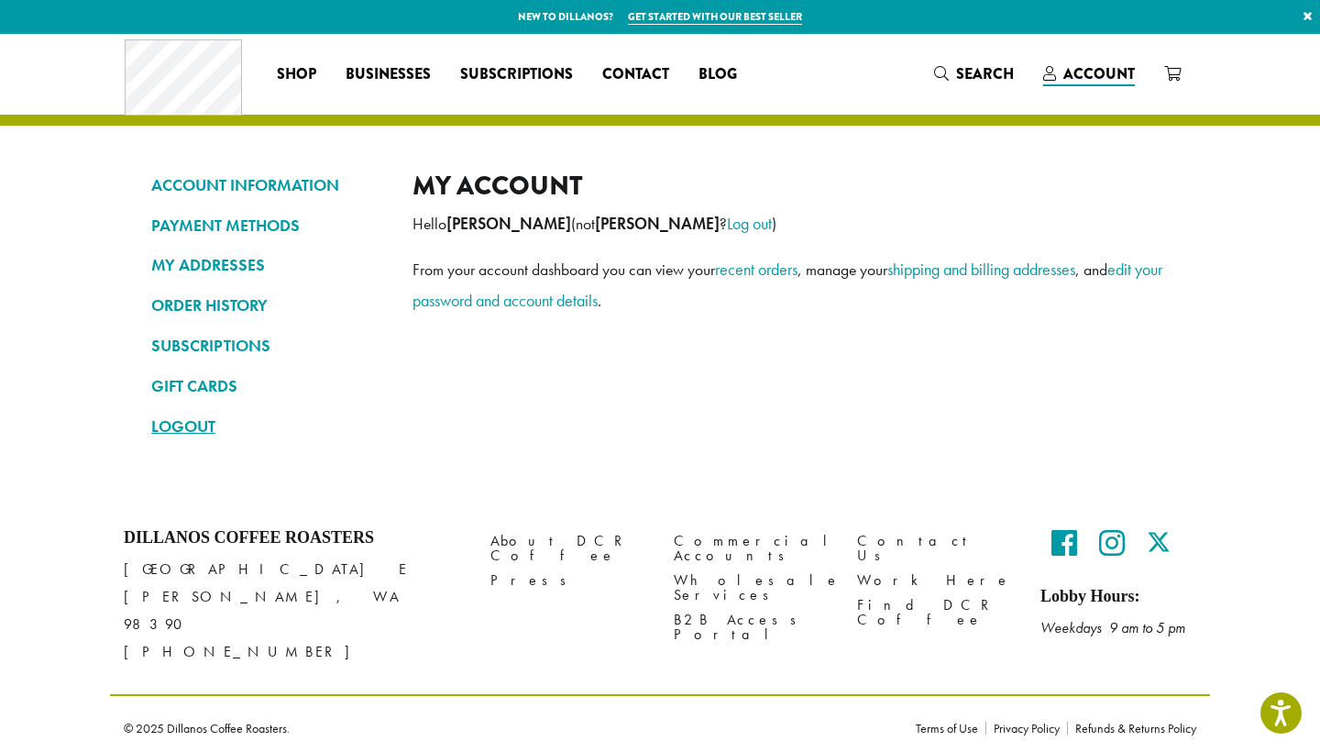
click at [168, 423] on link "LOGOUT" at bounding box center [268, 426] width 234 height 31
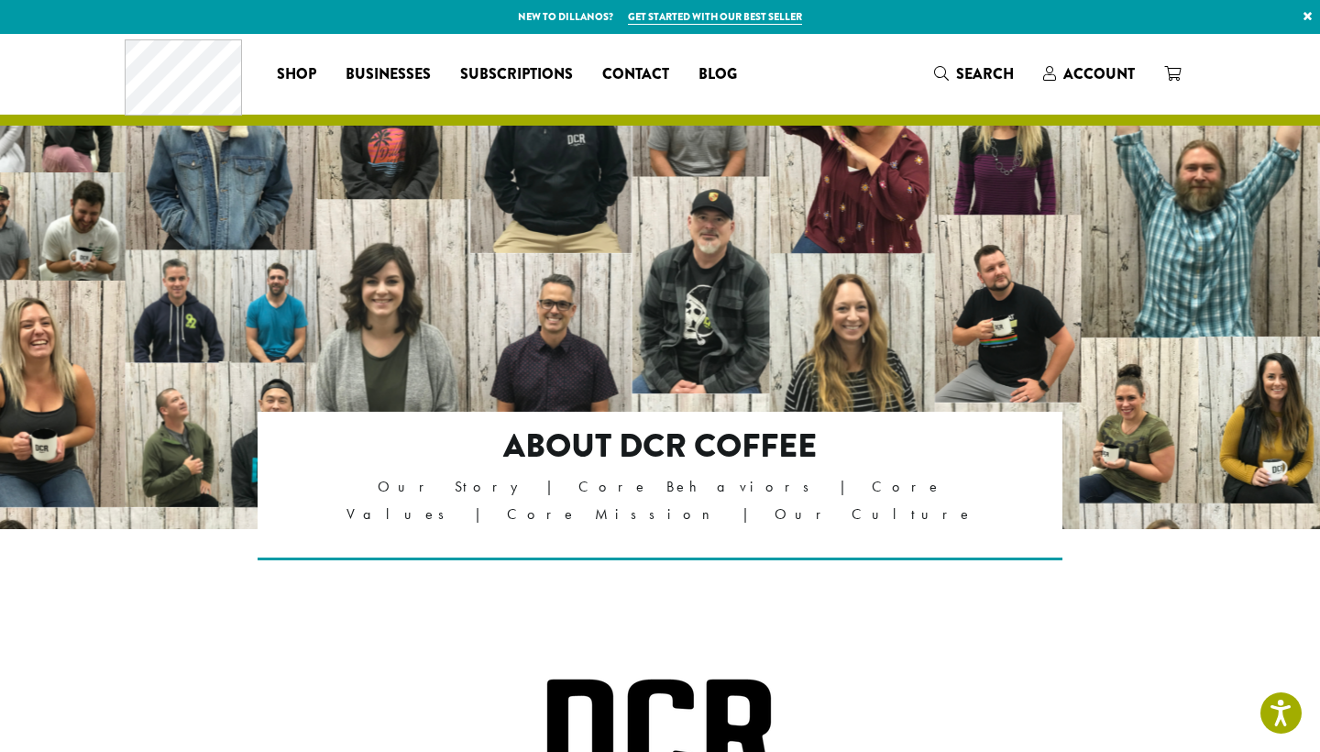
click at [1304, 18] on link "×" at bounding box center [1307, 16] width 25 height 33
